Goal: Communication & Community: Share content

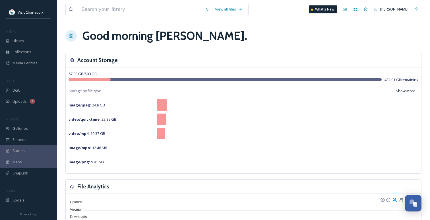
scroll to position [1848, 0]
click at [48, 90] on div "UGC" at bounding box center [28, 90] width 57 height 11
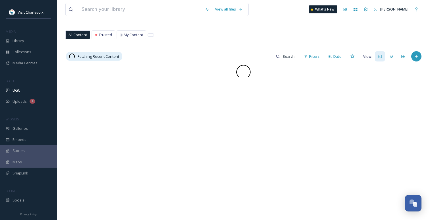
scroll to position [26, 0]
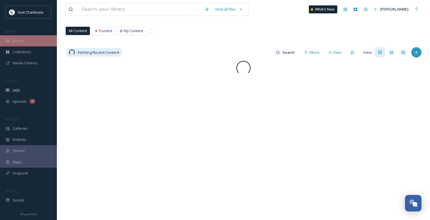
click at [44, 40] on div "Library" at bounding box center [28, 40] width 57 height 11
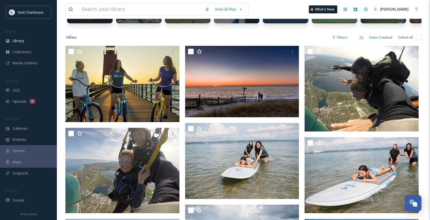
scroll to position [96, 0]
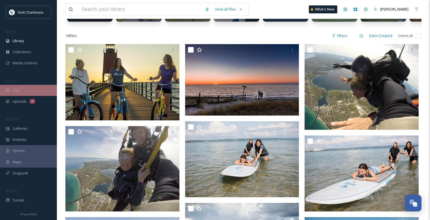
click at [33, 87] on div "UGC" at bounding box center [28, 90] width 57 height 11
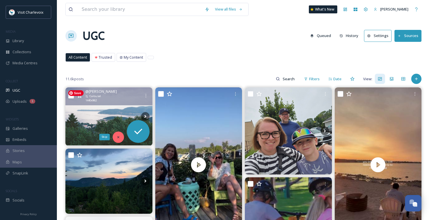
click at [118, 138] on icon at bounding box center [118, 137] width 4 height 4
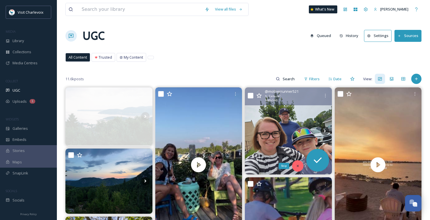
click at [297, 163] on div "Skip" at bounding box center [297, 165] width 11 height 11
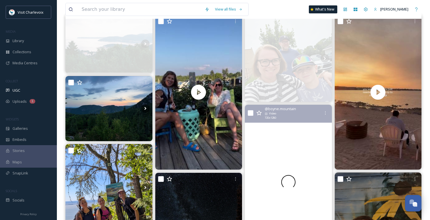
scroll to position [77, 0]
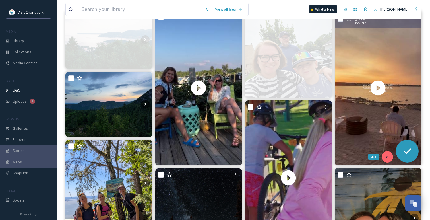
click at [384, 156] on div "Skip" at bounding box center [387, 156] width 11 height 11
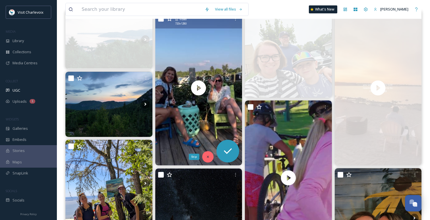
click at [210, 154] on div "Skip" at bounding box center [207, 156] width 11 height 11
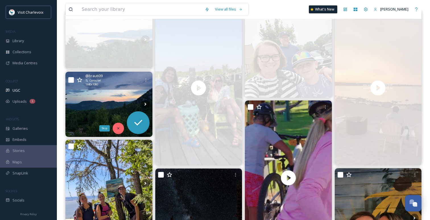
click at [120, 129] on icon at bounding box center [118, 128] width 4 height 4
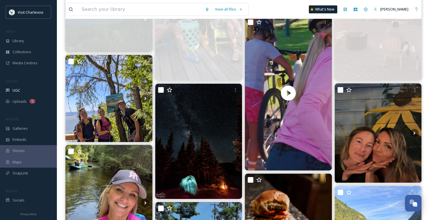
scroll to position [185, 0]
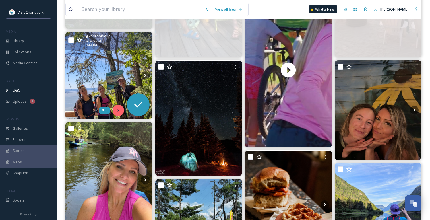
click at [121, 106] on div "Skip" at bounding box center [118, 110] width 11 height 11
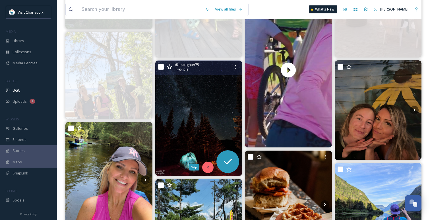
click at [202, 165] on div "Skip" at bounding box center [207, 166] width 11 height 11
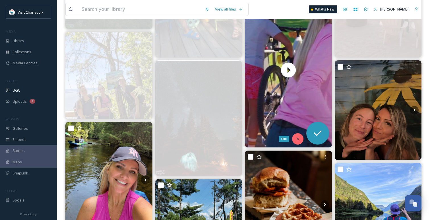
click at [296, 138] on icon at bounding box center [298, 139] width 4 height 4
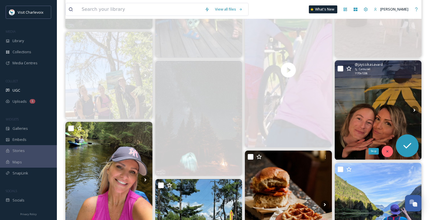
click at [389, 148] on div "Skip" at bounding box center [387, 151] width 11 height 11
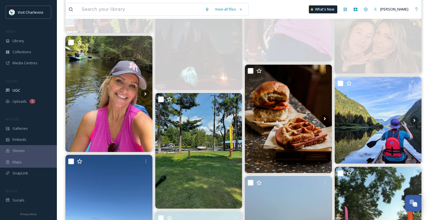
scroll to position [320, 0]
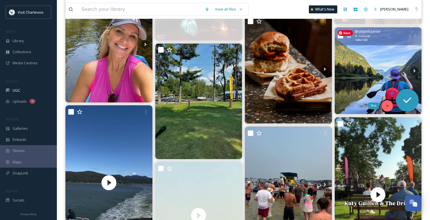
click at [387, 104] on icon at bounding box center [387, 106] width 4 height 4
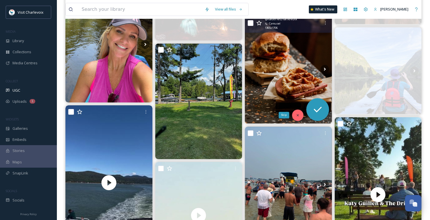
click at [298, 115] on icon at bounding box center [298, 115] width 2 height 2
click at [298, 115] on img at bounding box center [288, 69] width 87 height 109
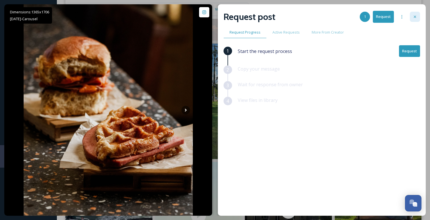
click at [410, 15] on div at bounding box center [415, 17] width 10 height 10
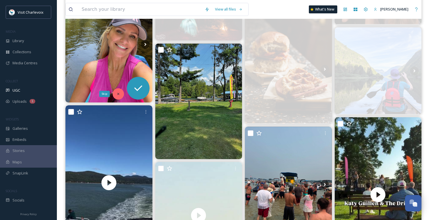
click at [120, 92] on div "Skip" at bounding box center [118, 93] width 11 height 11
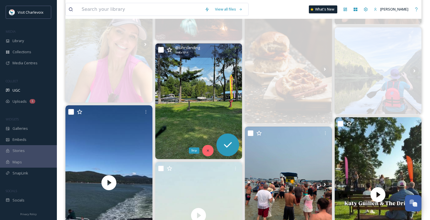
click at [208, 150] on icon at bounding box center [208, 150] width 4 height 4
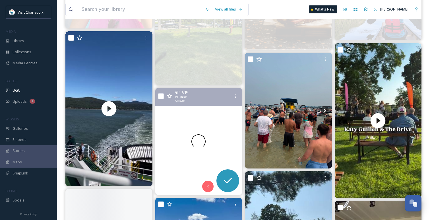
scroll to position [413, 0]
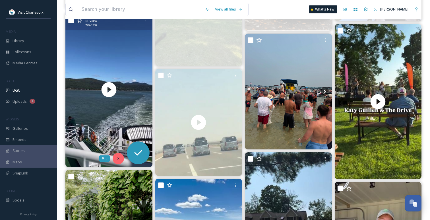
click at [120, 156] on div "Skip" at bounding box center [118, 158] width 11 height 11
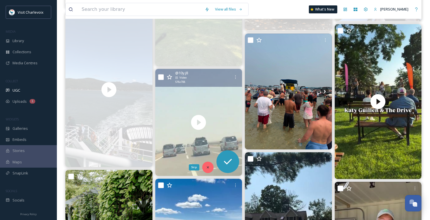
click at [208, 165] on icon at bounding box center [208, 167] width 4 height 4
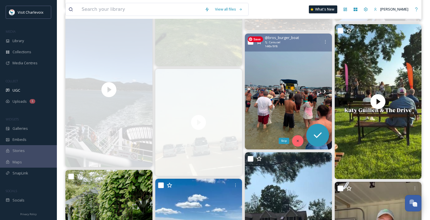
click at [299, 138] on div "Skip" at bounding box center [297, 140] width 11 height 11
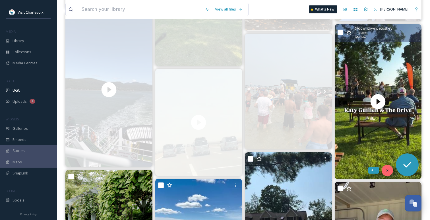
click at [390, 170] on div "Skip" at bounding box center [387, 170] width 11 height 11
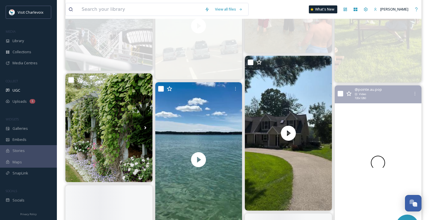
scroll to position [523, 0]
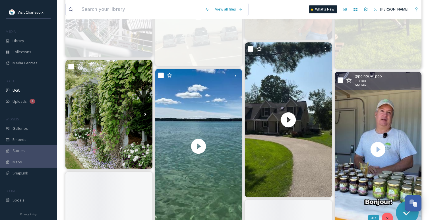
click at [388, 215] on div "Skip" at bounding box center [387, 217] width 11 height 11
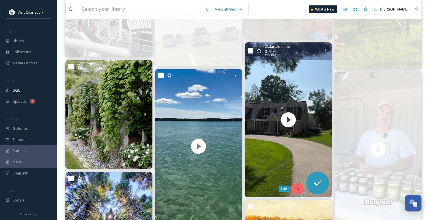
click at [296, 187] on icon at bounding box center [298, 189] width 4 height 4
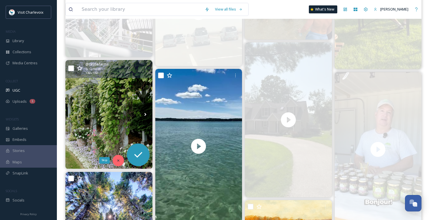
click at [118, 161] on icon at bounding box center [118, 160] width 4 height 4
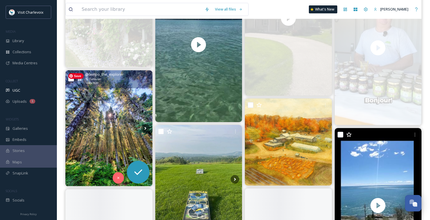
scroll to position [628, 0]
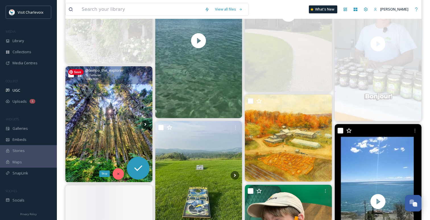
click at [118, 173] on icon at bounding box center [118, 174] width 2 height 2
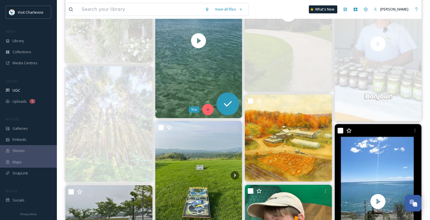
click at [208, 111] on icon at bounding box center [208, 109] width 4 height 4
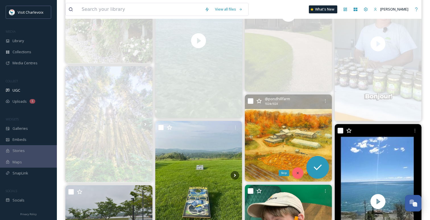
click at [302, 173] on div "Skip" at bounding box center [297, 172] width 11 height 11
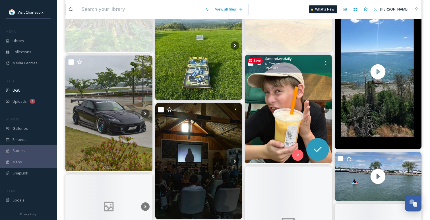
scroll to position [772, 0]
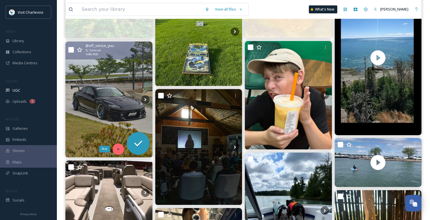
click at [115, 150] on div "Skip" at bounding box center [118, 148] width 11 height 11
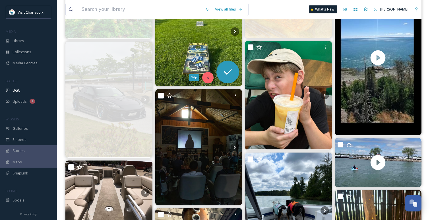
click at [209, 76] on icon at bounding box center [208, 78] width 4 height 4
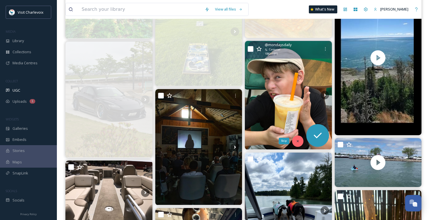
click at [298, 138] on div "Skip" at bounding box center [297, 140] width 11 height 11
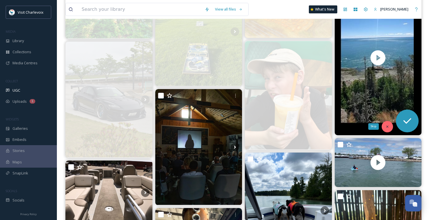
click at [385, 126] on div "Skip" at bounding box center [387, 126] width 11 height 11
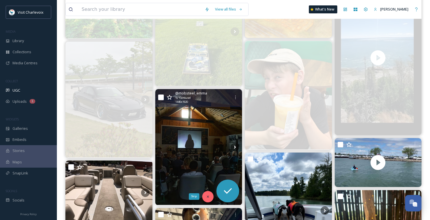
click at [207, 200] on div "Skip" at bounding box center [207, 196] width 11 height 11
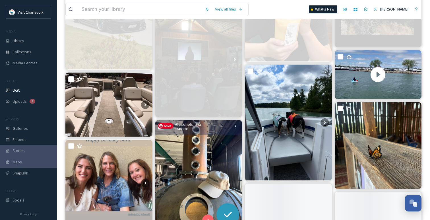
scroll to position [877, 0]
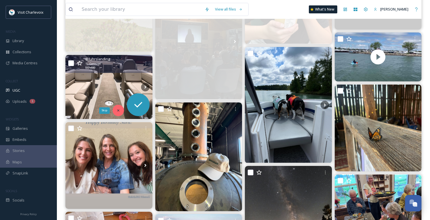
click at [118, 109] on icon at bounding box center [118, 110] width 4 height 4
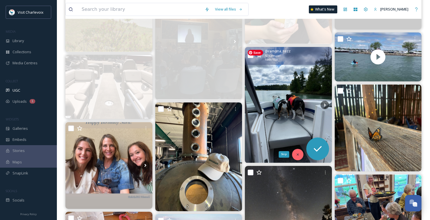
click at [300, 154] on div "Skip" at bounding box center [297, 154] width 11 height 11
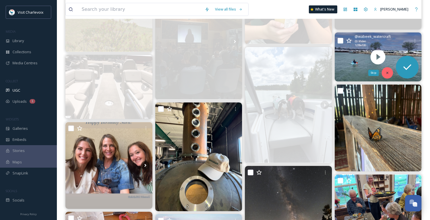
click at [388, 74] on icon at bounding box center [387, 73] width 4 height 4
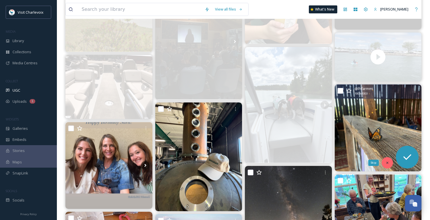
click at [387, 161] on icon at bounding box center [387, 163] width 4 height 4
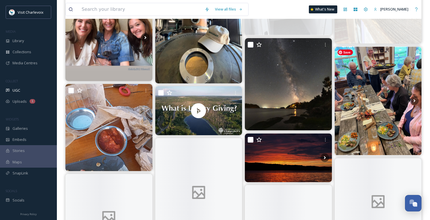
scroll to position [1035, 0]
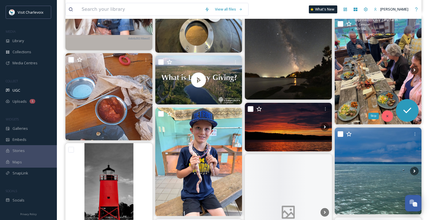
click at [388, 117] on icon at bounding box center [387, 116] width 4 height 4
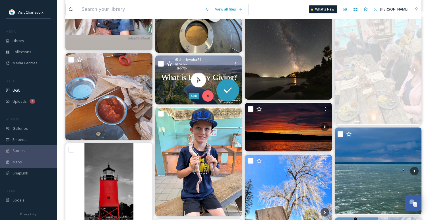
click at [210, 96] on div "Skip" at bounding box center [207, 95] width 11 height 11
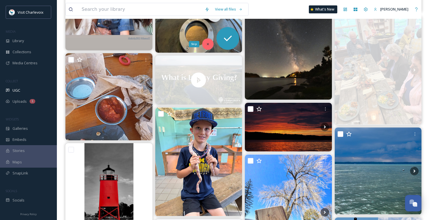
click at [209, 46] on div "Skip" at bounding box center [207, 43] width 11 height 11
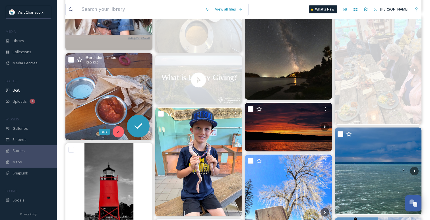
click at [122, 128] on div "Skip" at bounding box center [118, 131] width 11 height 11
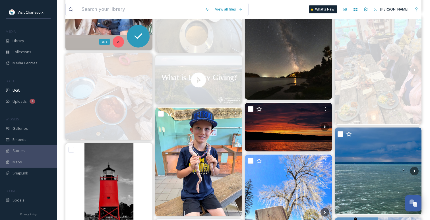
click at [121, 42] on div "Skip" at bounding box center [118, 41] width 11 height 11
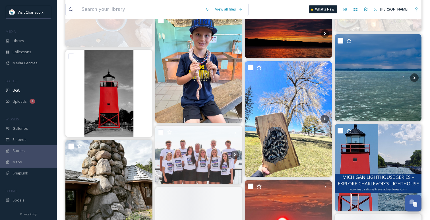
scroll to position [1136, 0]
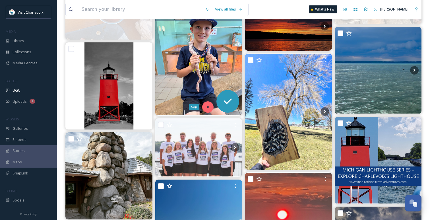
click at [208, 106] on icon at bounding box center [208, 107] width 4 height 4
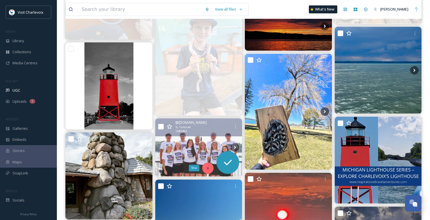
click at [208, 167] on icon at bounding box center [208, 168] width 4 height 4
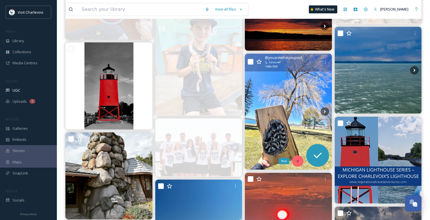
click at [299, 163] on icon at bounding box center [298, 161] width 4 height 4
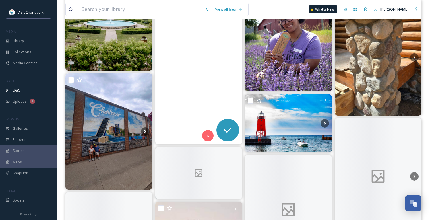
scroll to position [1443, 0]
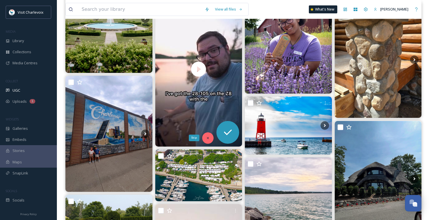
click at [208, 135] on div "Skip" at bounding box center [207, 137] width 11 height 11
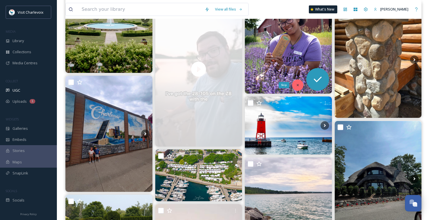
click at [296, 83] on icon at bounding box center [298, 85] width 4 height 4
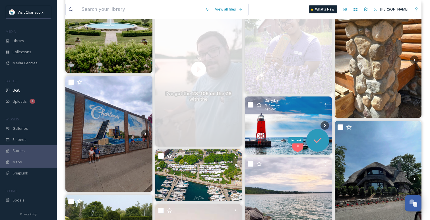
click at [316, 138] on icon at bounding box center [317, 139] width 11 height 11
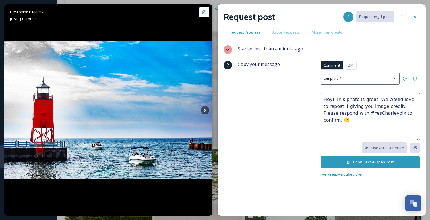
click at [324, 157] on button "Copy Text & Open Post" at bounding box center [370, 162] width 100 height 12
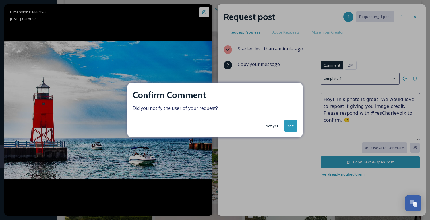
click at [293, 126] on button "Yes!" at bounding box center [290, 126] width 13 height 12
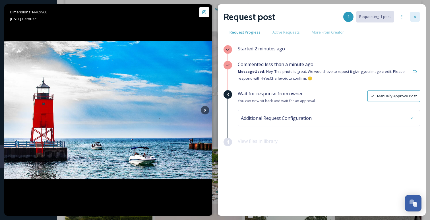
click at [413, 16] on icon at bounding box center [415, 16] width 5 height 5
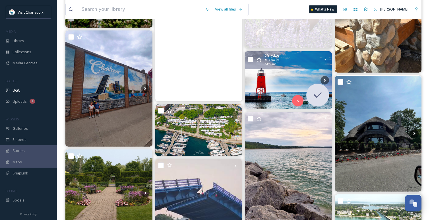
scroll to position [1490, 0]
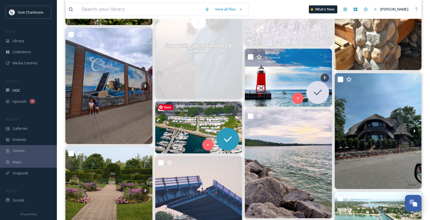
click at [200, 122] on img at bounding box center [198, 127] width 87 height 52
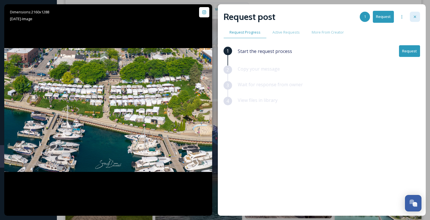
click at [412, 18] on div at bounding box center [415, 17] width 10 height 10
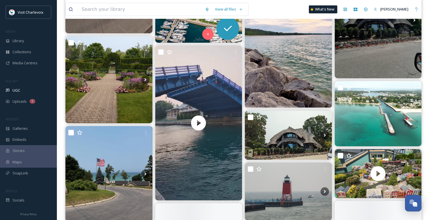
scroll to position [1604, 0]
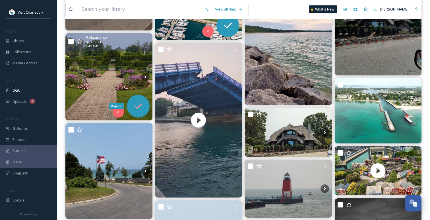
click at [140, 105] on icon at bounding box center [138, 106] width 8 height 6
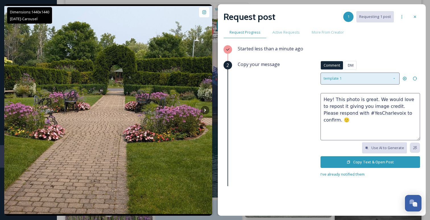
click at [355, 75] on div "template 1" at bounding box center [359, 78] width 79 height 12
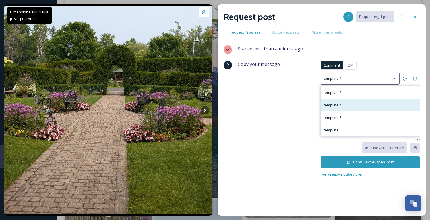
click at [345, 101] on div "template 4" at bounding box center [370, 105] width 99 height 13
type textarea "We love this photo! We'd like to use it in our social media materials to show o…"
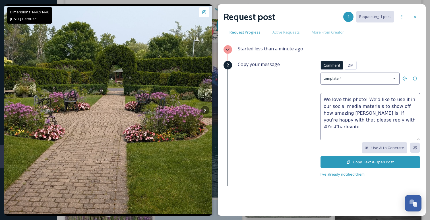
click at [349, 161] on icon at bounding box center [349, 162] width 4 height 4
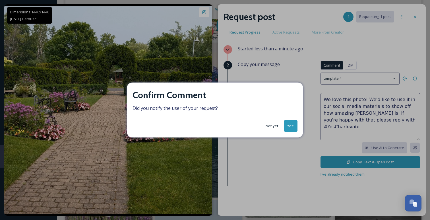
click at [291, 127] on button "Yes!" at bounding box center [290, 126] width 13 height 12
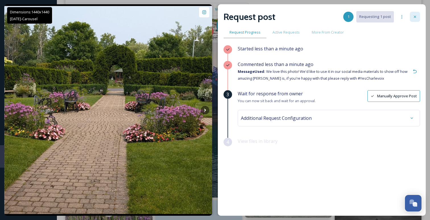
click at [417, 14] on div at bounding box center [415, 17] width 10 height 10
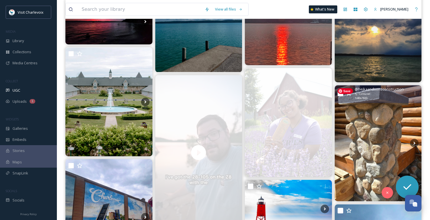
scroll to position [1355, 0]
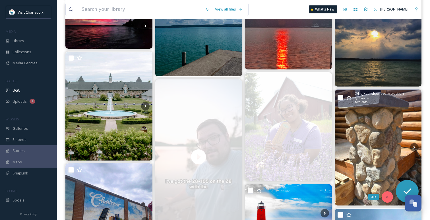
click at [387, 194] on div "Skip" at bounding box center [387, 196] width 11 height 11
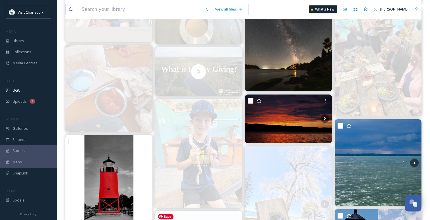
scroll to position [1015, 0]
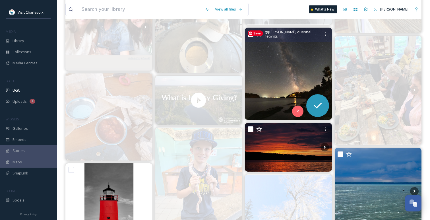
click at [295, 88] on img at bounding box center [288, 74] width 87 height 92
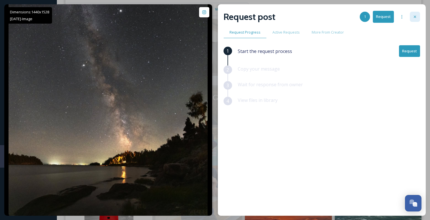
click at [416, 14] on div at bounding box center [415, 17] width 10 height 10
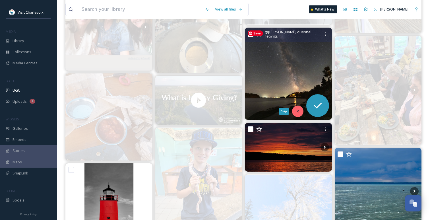
click at [297, 111] on icon at bounding box center [298, 111] width 2 height 2
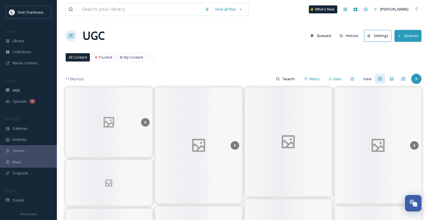
scroll to position [1848, 0]
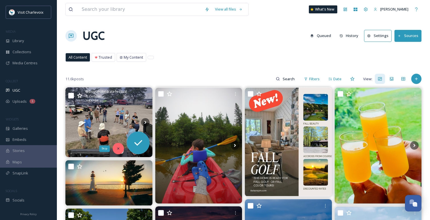
click at [118, 145] on div "Skip" at bounding box center [118, 148] width 11 height 11
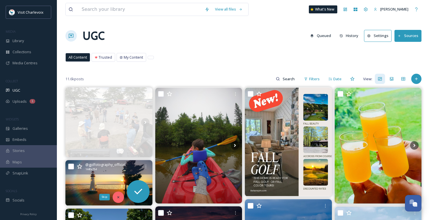
click at [120, 198] on icon at bounding box center [118, 197] width 4 height 4
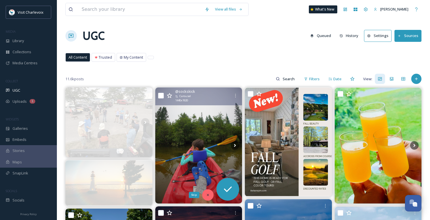
click at [209, 194] on icon at bounding box center [208, 195] width 4 height 4
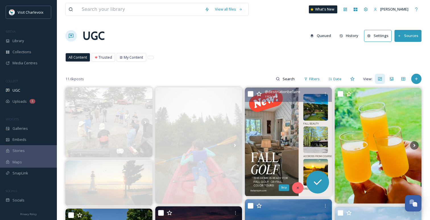
click at [298, 191] on div "Skip" at bounding box center [297, 187] width 11 height 11
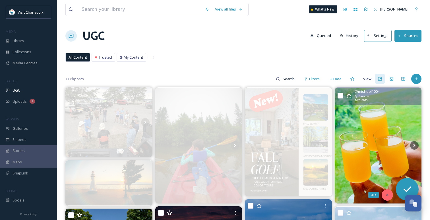
click at [389, 195] on div "Skip" at bounding box center [387, 194] width 11 height 11
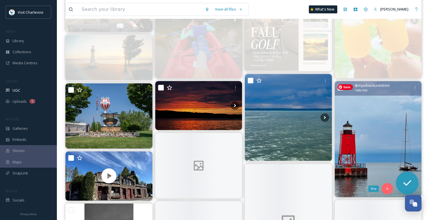
scroll to position [156, 0]
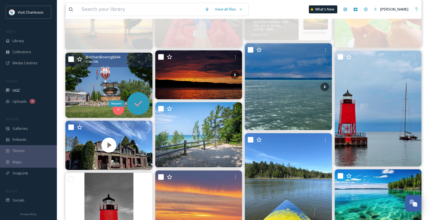
click at [140, 99] on icon at bounding box center [137, 103] width 11 height 11
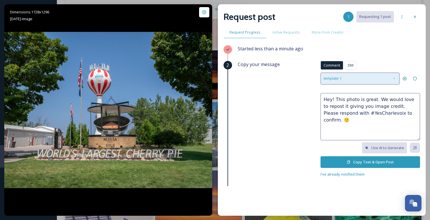
click at [368, 79] on div "template 1" at bounding box center [359, 78] width 79 height 12
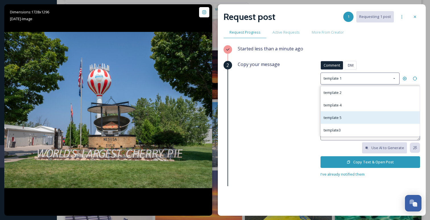
click at [353, 122] on div "template 5" at bounding box center [370, 117] width 99 height 13
type textarea "We love your photo! We would like to include it on our social media channels to…"
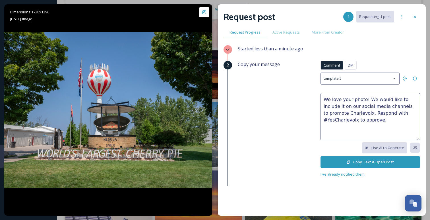
click at [351, 164] on button "Copy Text & Open Post" at bounding box center [370, 162] width 100 height 12
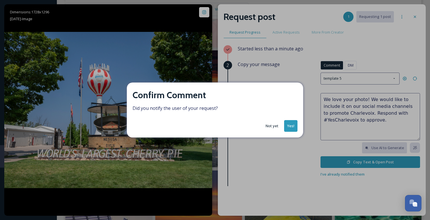
click at [289, 125] on button "Yes!" at bounding box center [290, 126] width 13 height 12
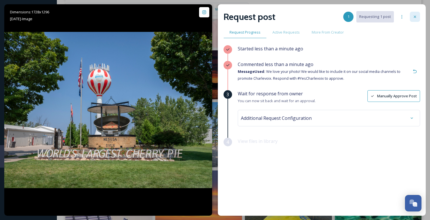
click at [413, 16] on icon at bounding box center [415, 16] width 5 height 5
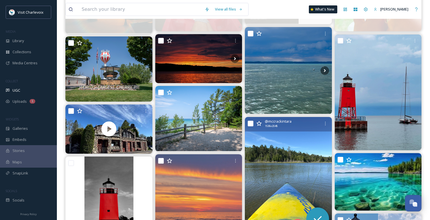
scroll to position [175, 0]
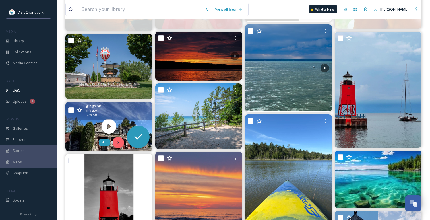
click at [116, 142] on icon at bounding box center [118, 142] width 4 height 4
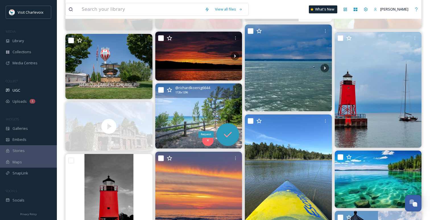
click at [229, 130] on icon at bounding box center [227, 134] width 11 height 11
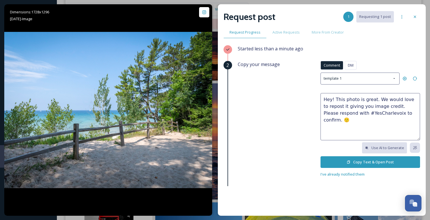
click at [357, 163] on button "Copy Text & Open Post" at bounding box center [370, 162] width 100 height 12
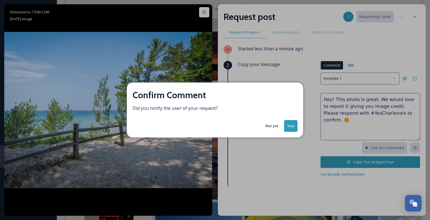
click at [289, 122] on button "Yes!" at bounding box center [290, 126] width 13 height 12
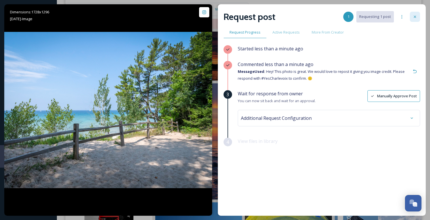
click at [415, 14] on div at bounding box center [415, 17] width 10 height 10
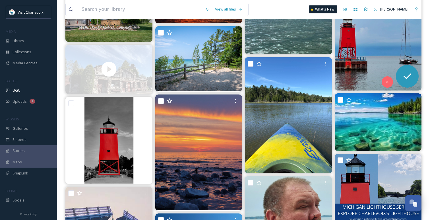
scroll to position [237, 0]
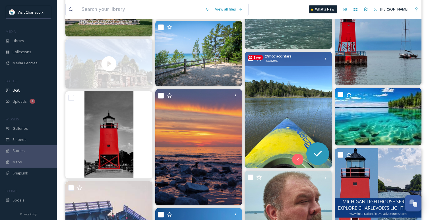
click at [302, 99] on img at bounding box center [288, 110] width 87 height 116
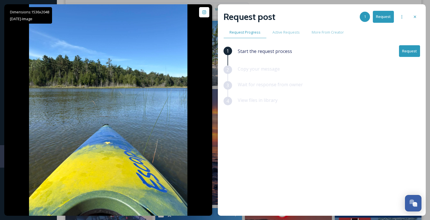
click at [410, 54] on button "Request" at bounding box center [409, 51] width 21 height 12
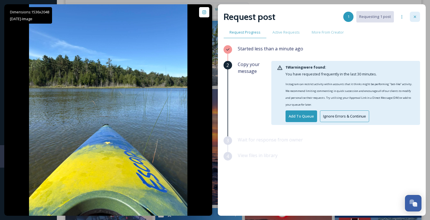
click at [415, 15] on icon at bounding box center [415, 16] width 5 height 5
